Goal: Find specific page/section: Find specific page/section

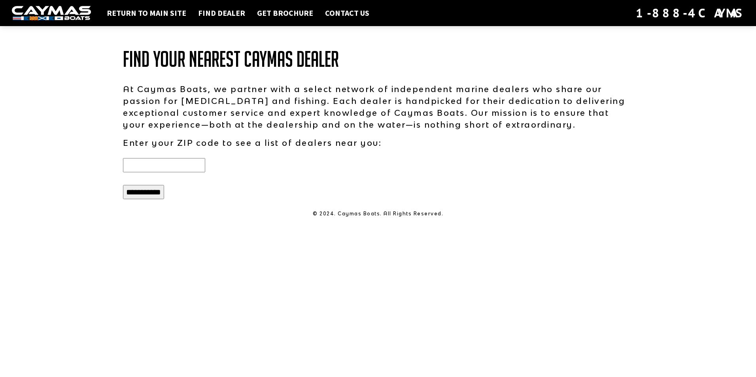
click at [150, 168] on input "text" at bounding box center [164, 165] width 82 height 14
type input "*****"
click at [141, 192] on input "**********" at bounding box center [143, 192] width 41 height 14
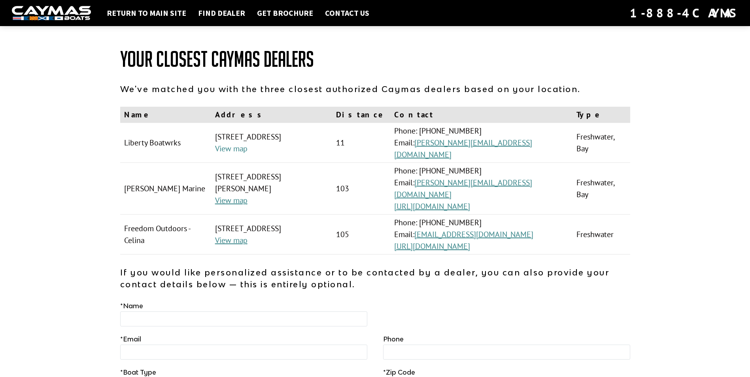
click at [231, 154] on link "View map" at bounding box center [231, 149] width 32 height 10
